Goal: Book appointment/travel/reservation

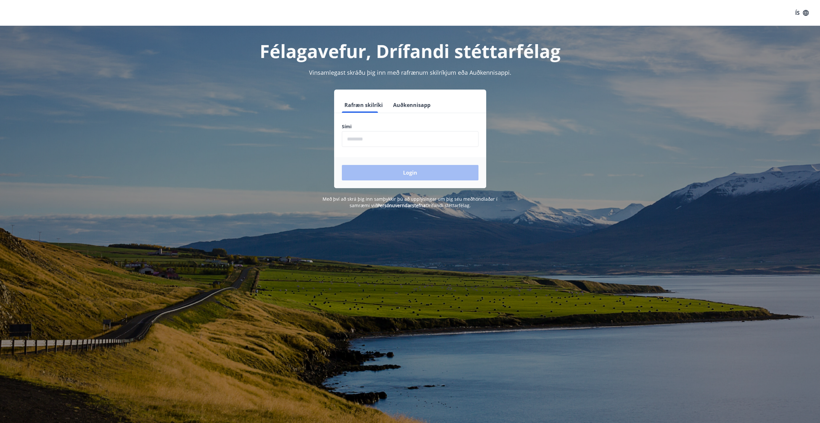
click at [392, 138] on input "phone" at bounding box center [410, 139] width 137 height 16
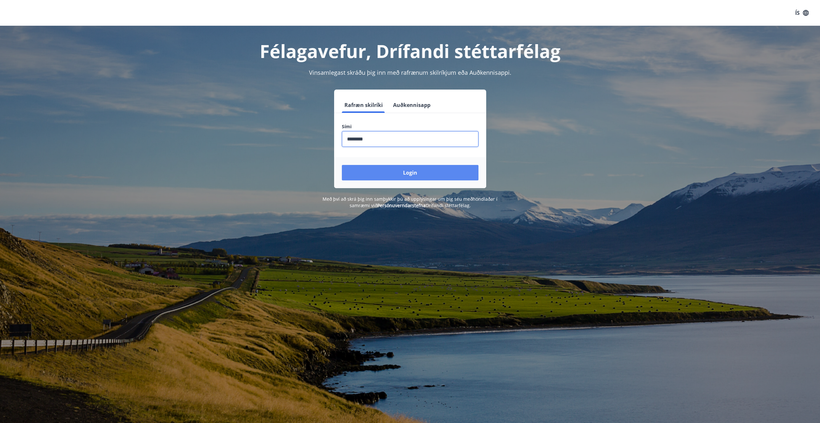
type input "********"
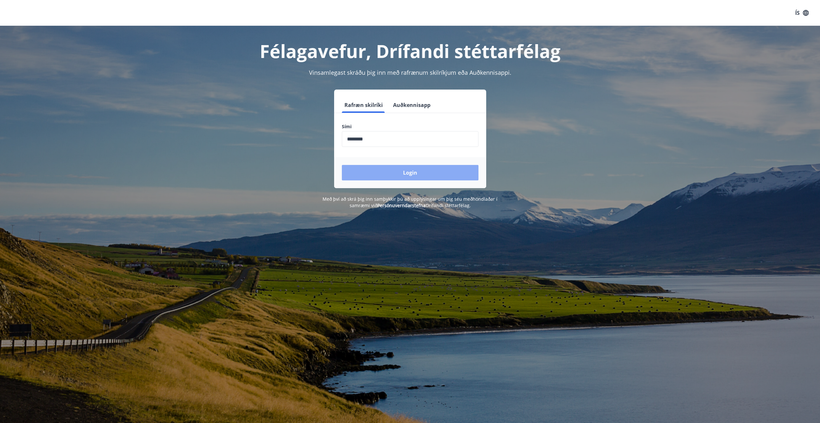
click at [414, 173] on button "Login" at bounding box center [410, 172] width 137 height 15
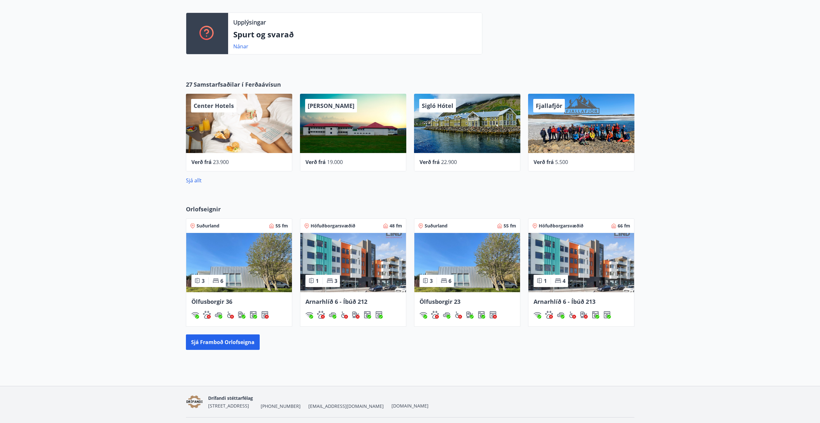
scroll to position [210, 0]
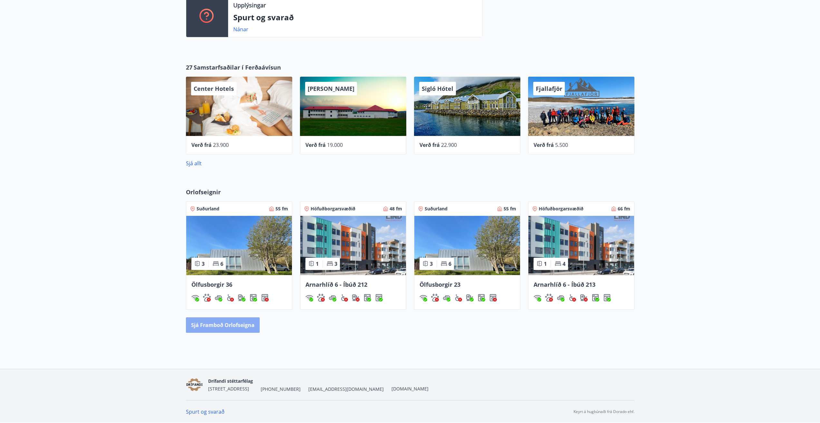
click at [251, 328] on button "Sjá framboð orlofseigna" at bounding box center [223, 324] width 74 height 15
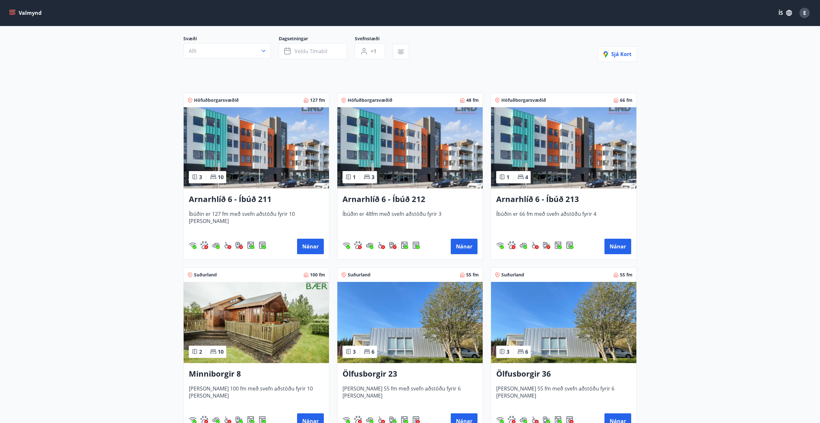
scroll to position [55, 0]
click at [317, 250] on button "Nánar" at bounding box center [310, 246] width 27 height 15
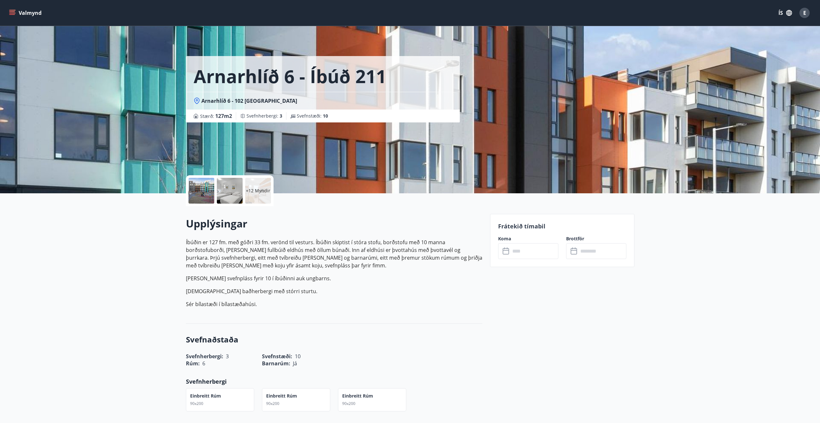
click at [509, 252] on icon at bounding box center [507, 251] width 8 height 8
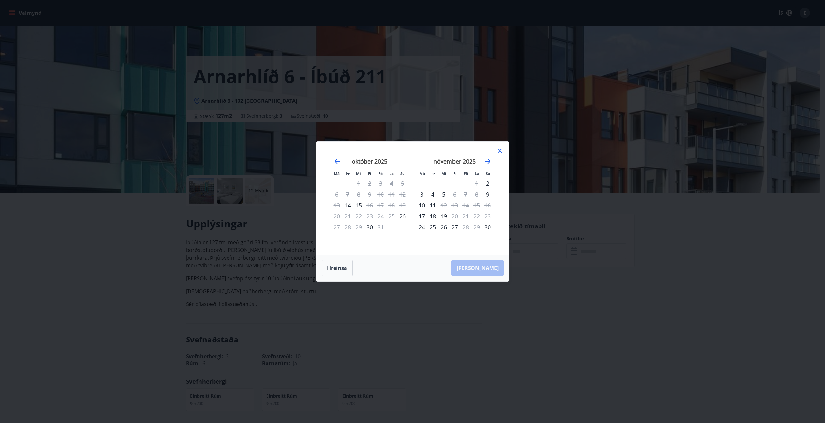
click at [499, 149] on icon at bounding box center [500, 151] width 8 height 8
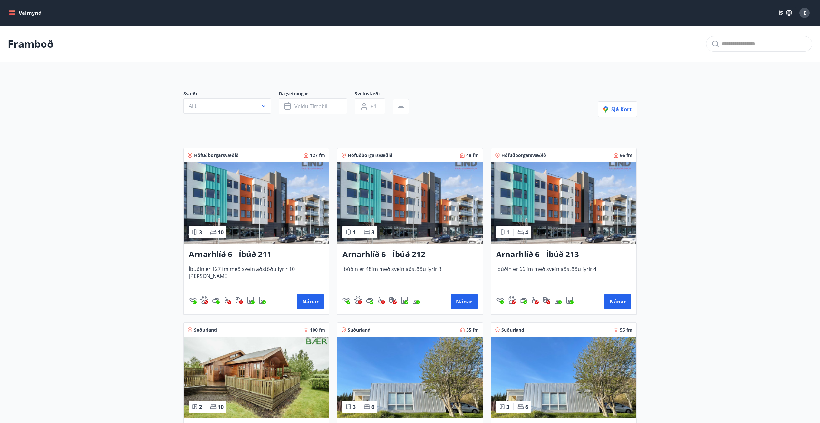
click at [553, 211] on img at bounding box center [563, 202] width 145 height 81
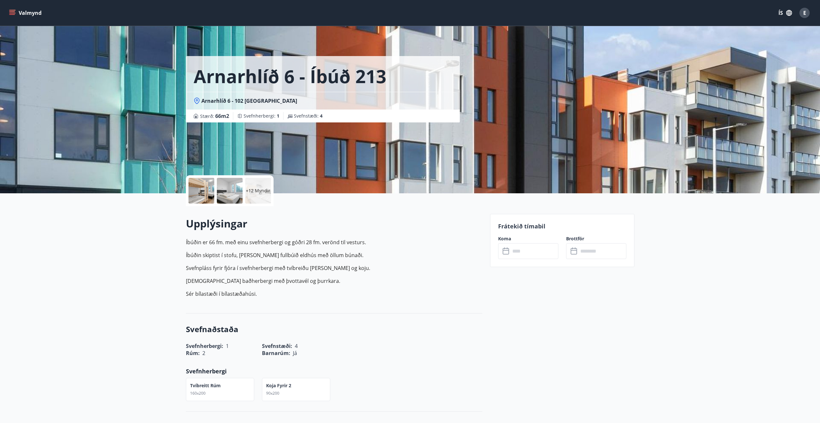
click at [536, 247] on input "text" at bounding box center [534, 251] width 48 height 16
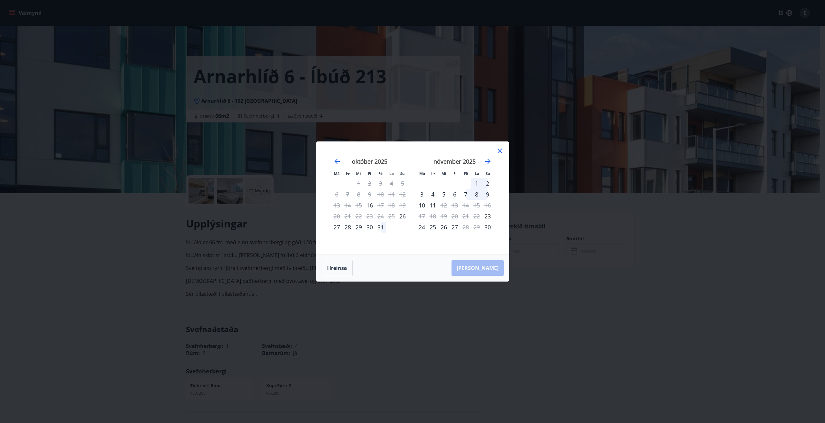
click at [555, 308] on div "Má Þr Mi Fi Fö La Su Má Þr Mi Fi Fö La Su september 2025 1 2 3 4 5 6 7 8 9 10 1…" at bounding box center [412, 211] width 825 height 423
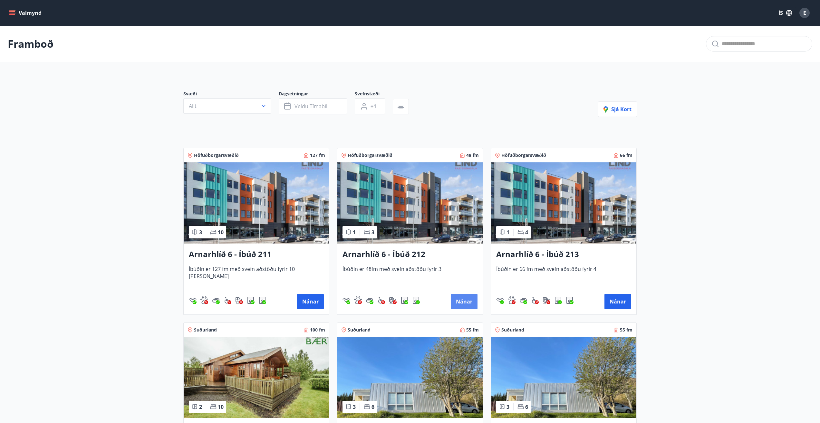
click at [461, 301] on button "Nánar" at bounding box center [464, 301] width 27 height 15
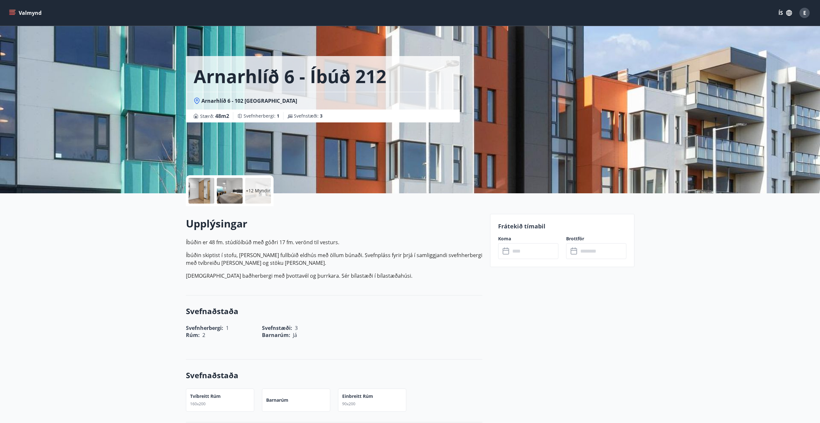
click at [508, 254] on icon at bounding box center [507, 251] width 8 height 8
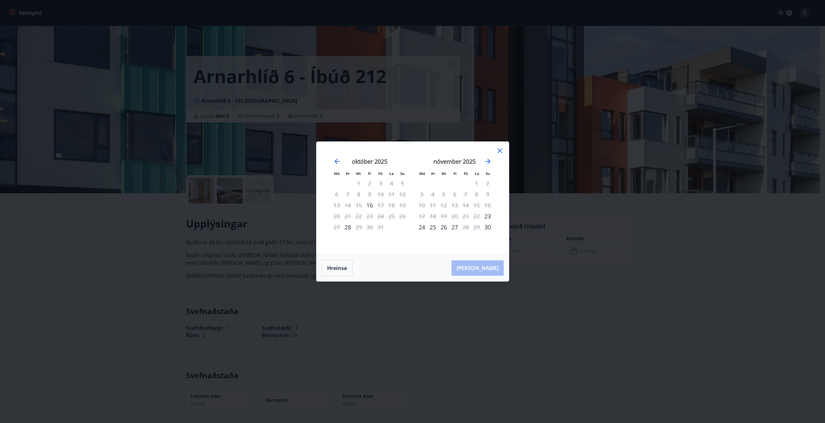
click at [496, 326] on div "Má Þr Mi Fi Fö La Su Má Þr Mi Fi Fö La Su september 2025 1 2 3 4 5 6 7 8 9 10 1…" at bounding box center [412, 211] width 825 height 423
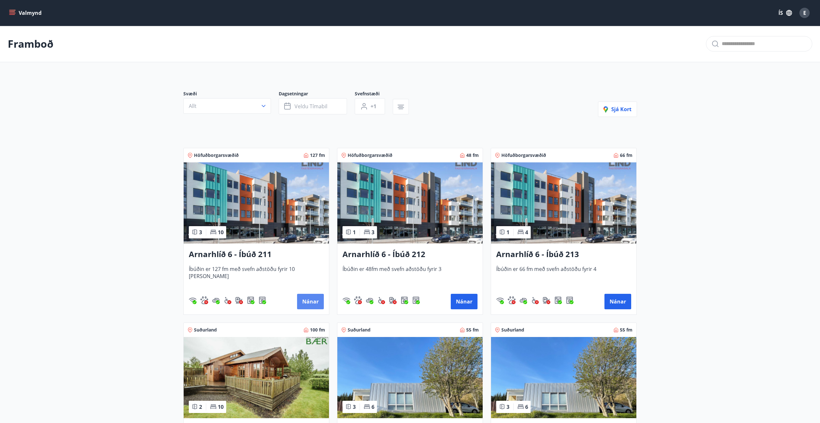
click at [303, 305] on button "Nánar" at bounding box center [310, 301] width 27 height 15
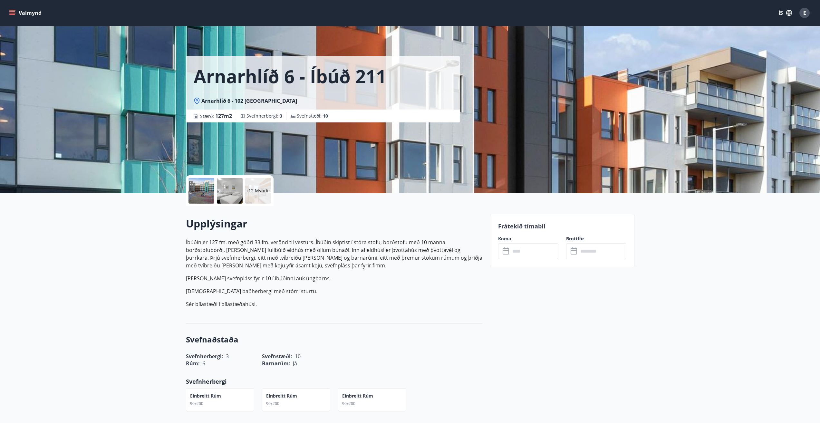
click at [542, 246] on input "text" at bounding box center [534, 251] width 48 height 16
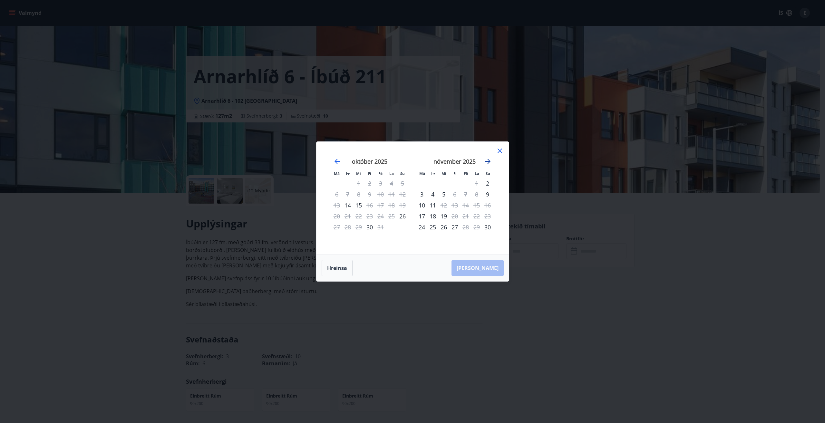
click at [487, 161] on icon "Move forward to switch to the next month." at bounding box center [487, 161] width 5 height 5
click at [501, 151] on icon at bounding box center [500, 151] width 8 height 8
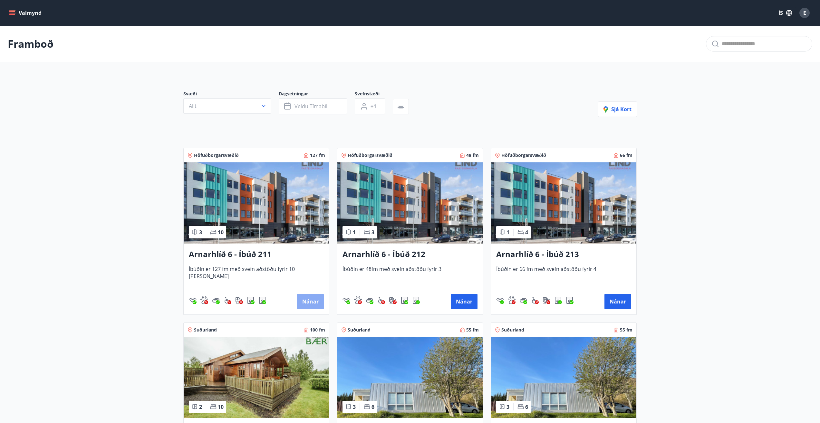
click at [307, 305] on button "Nánar" at bounding box center [310, 301] width 27 height 15
